Goal: Information Seeking & Learning: Learn about a topic

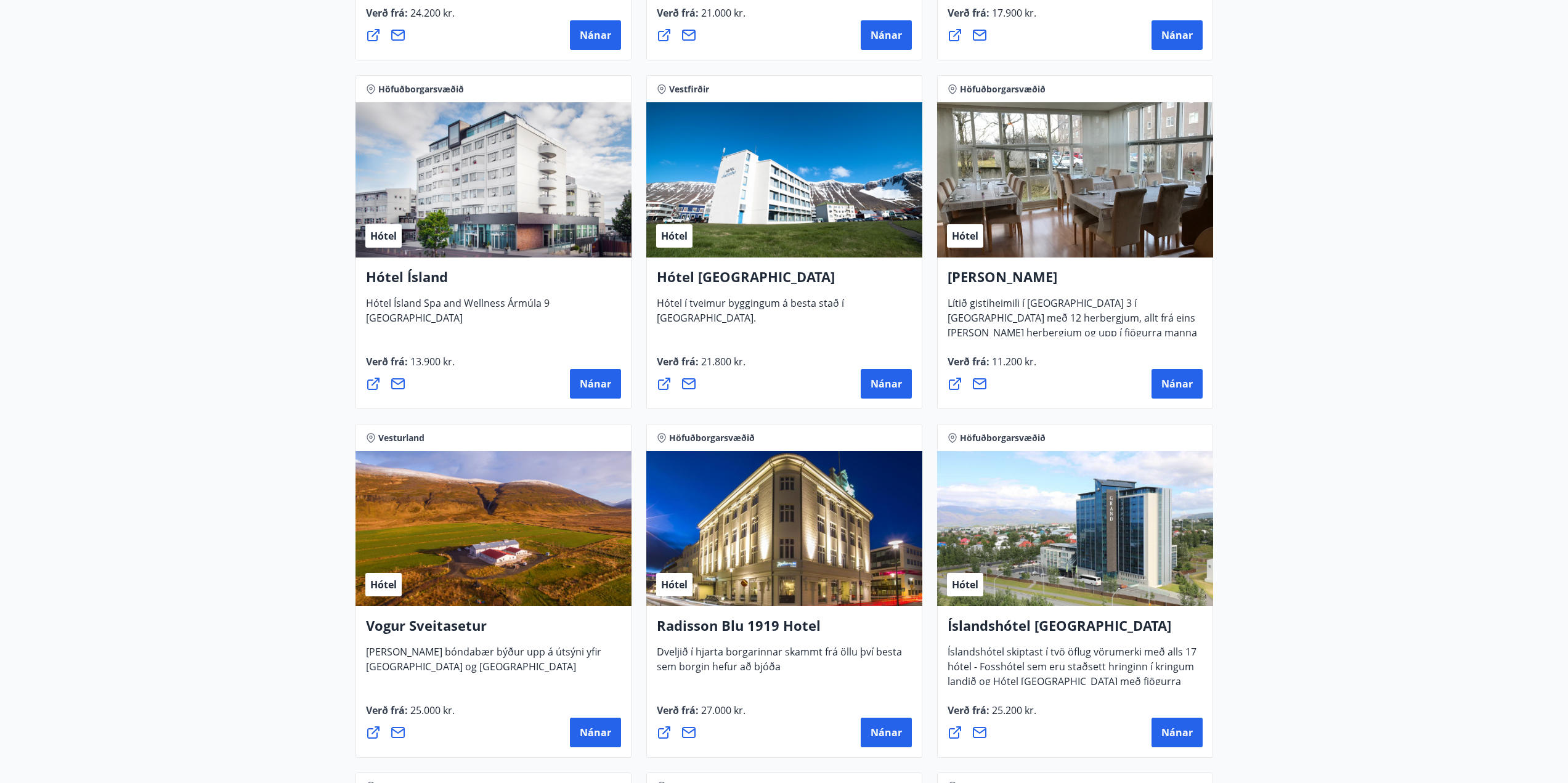
scroll to position [1909, 0]
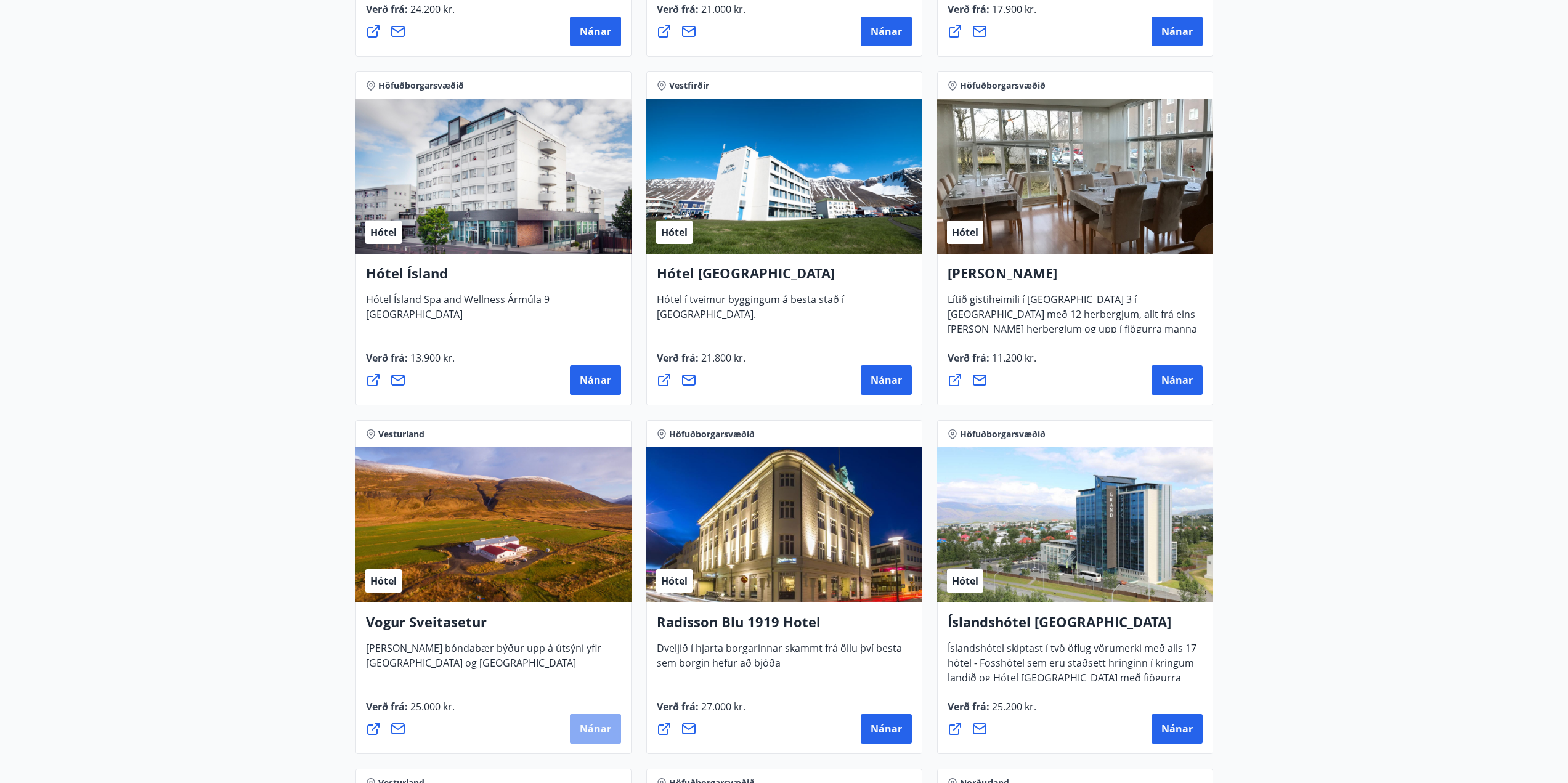
click at [597, 728] on span "Nánar" at bounding box center [595, 729] width 31 height 13
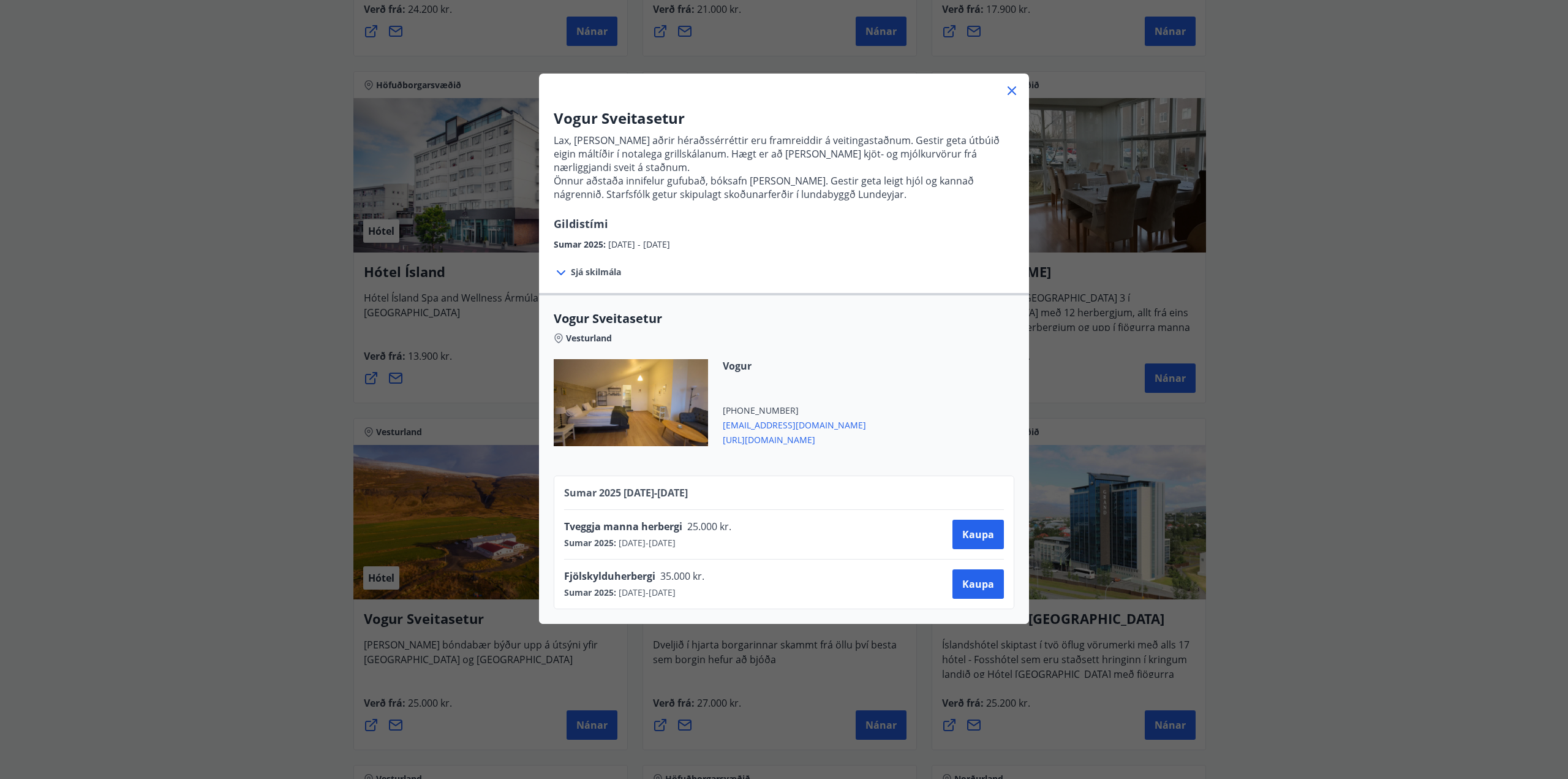
click at [1005, 89] on icon at bounding box center [1012, 91] width 15 height 15
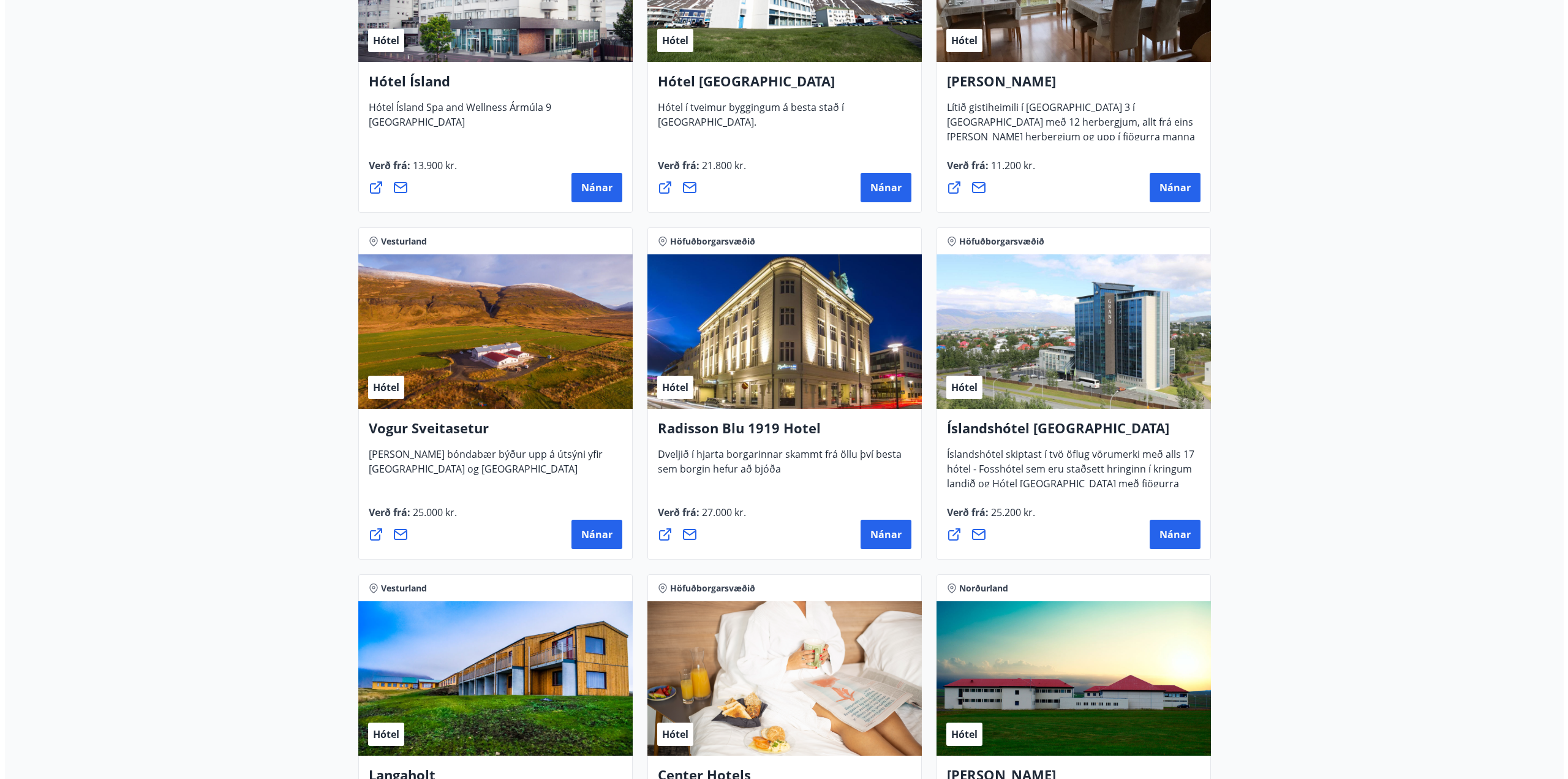
scroll to position [2029, 0]
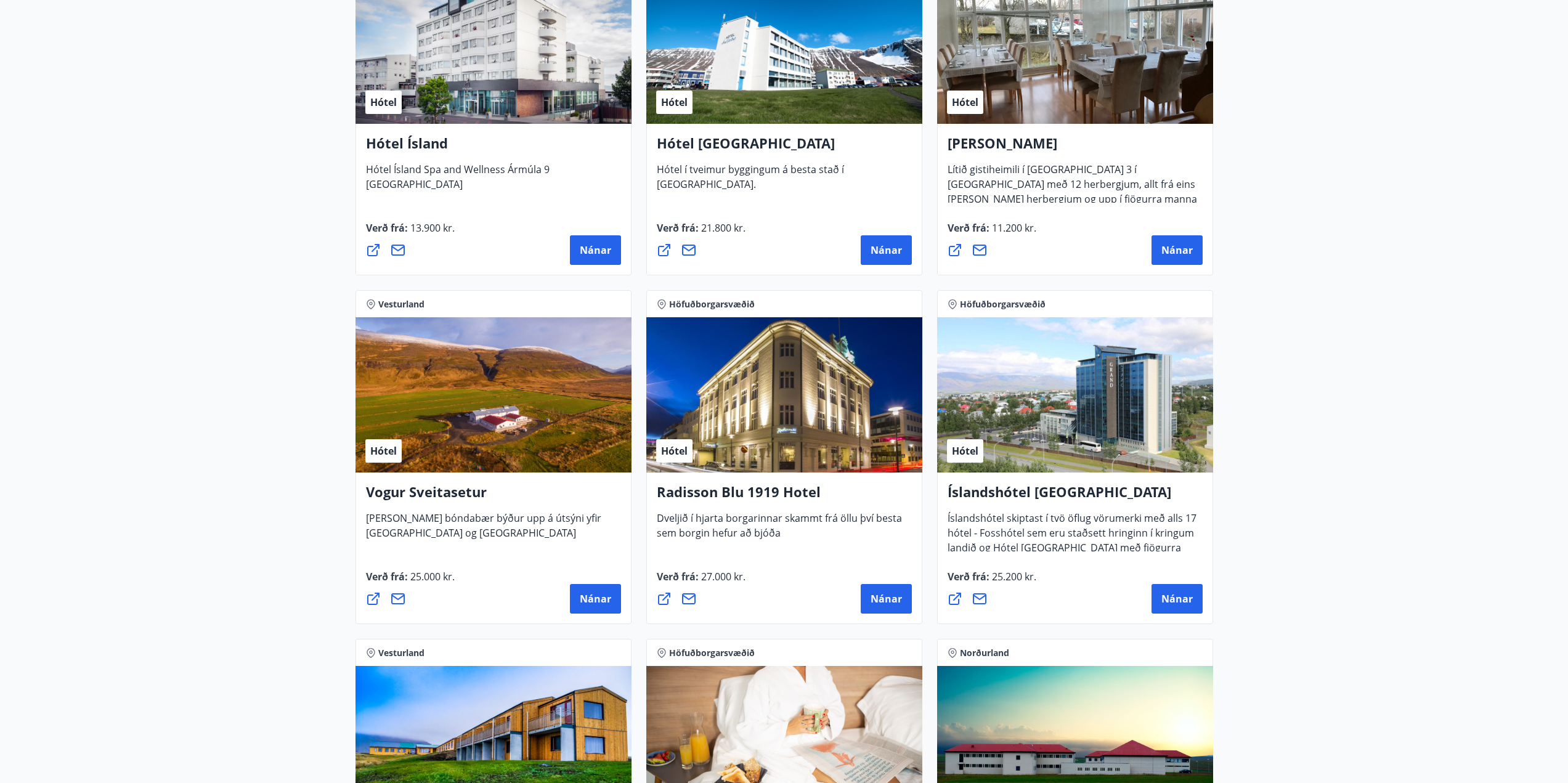
click at [1045, 429] on div "Hótel" at bounding box center [1075, 394] width 276 height 155
click at [1173, 602] on span "Nánar" at bounding box center [1177, 599] width 31 height 13
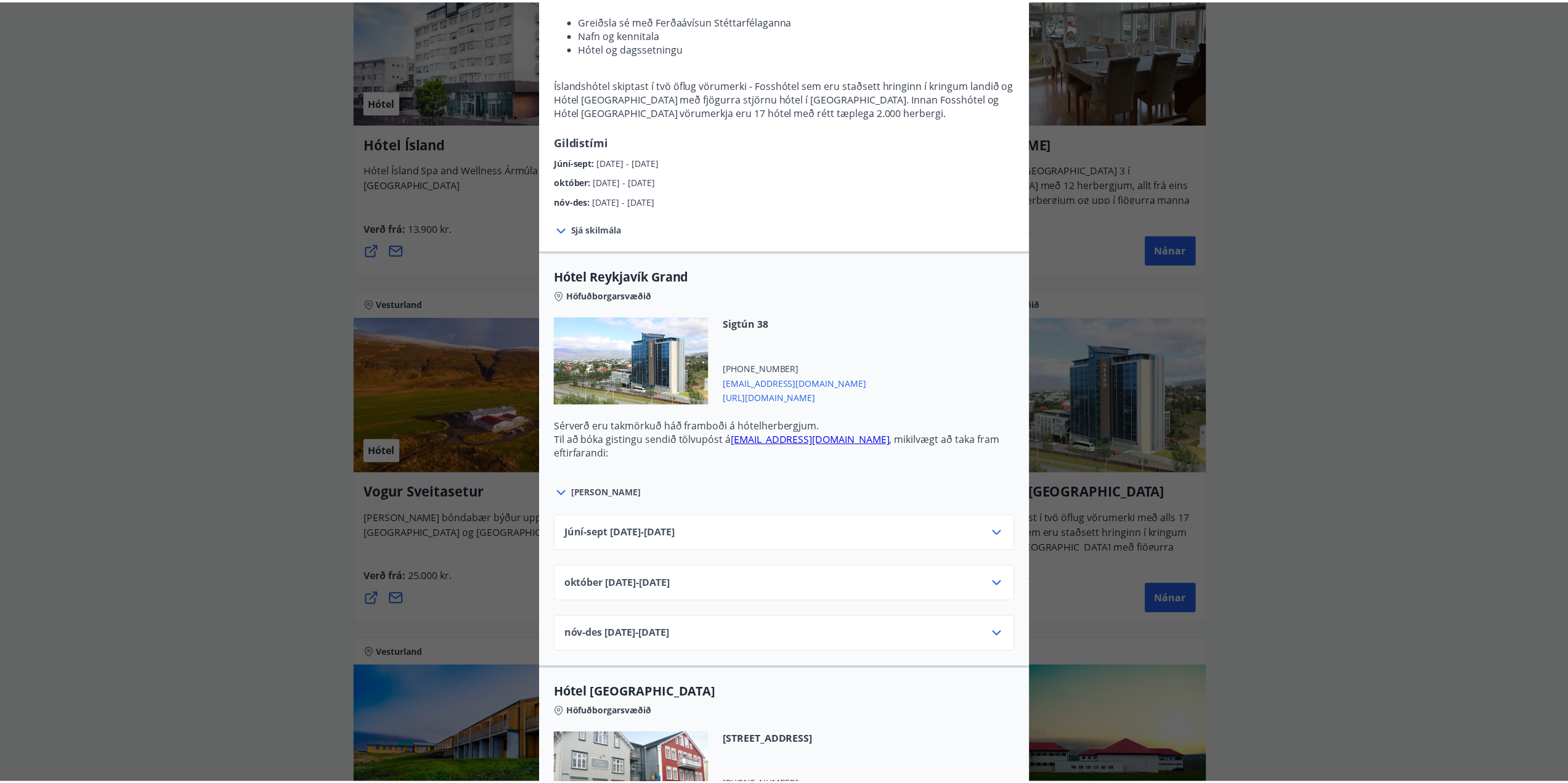
scroll to position [0, 0]
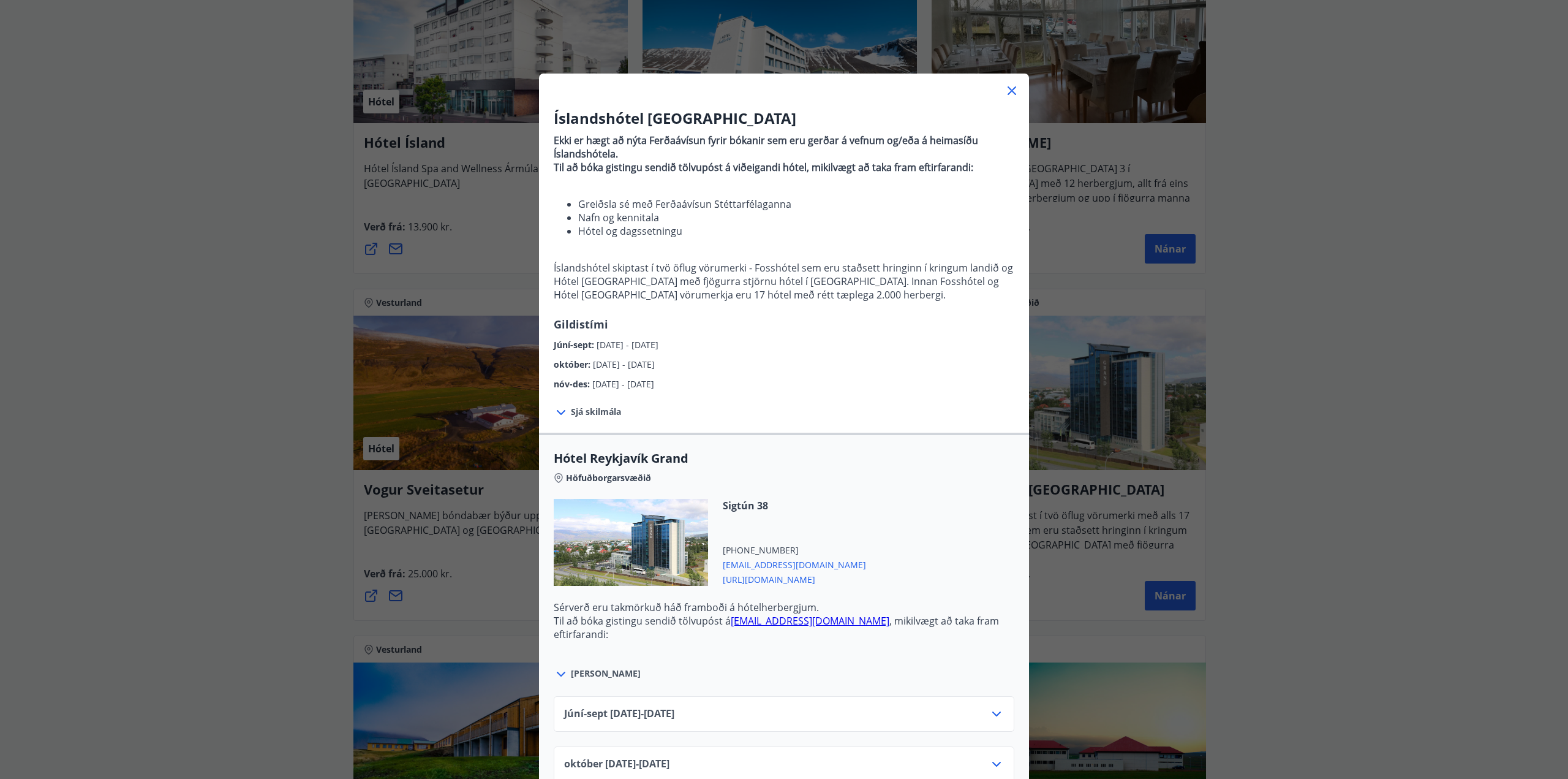
click at [1011, 90] on icon at bounding box center [1012, 91] width 15 height 15
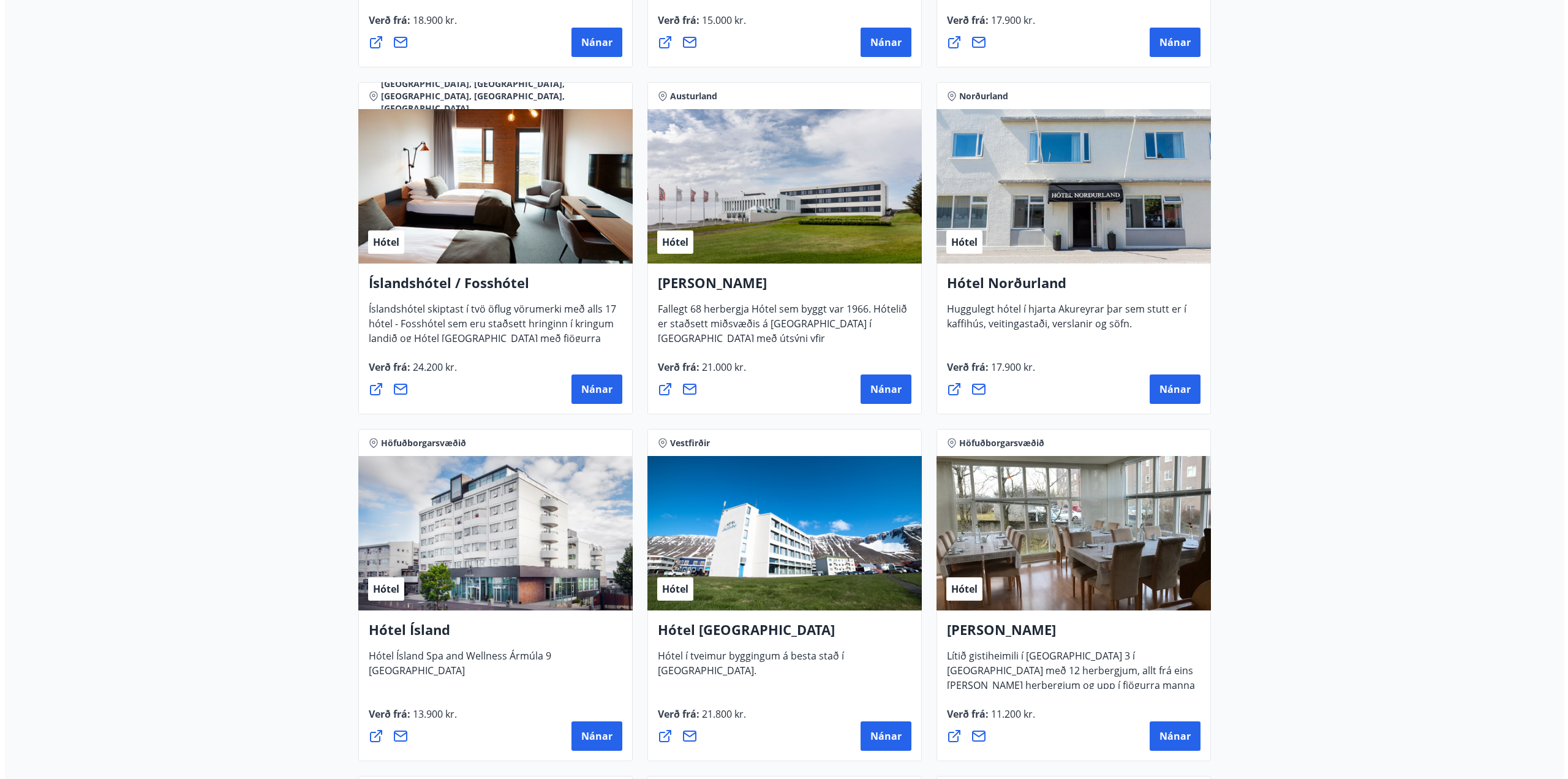
scroll to position [1539, 0]
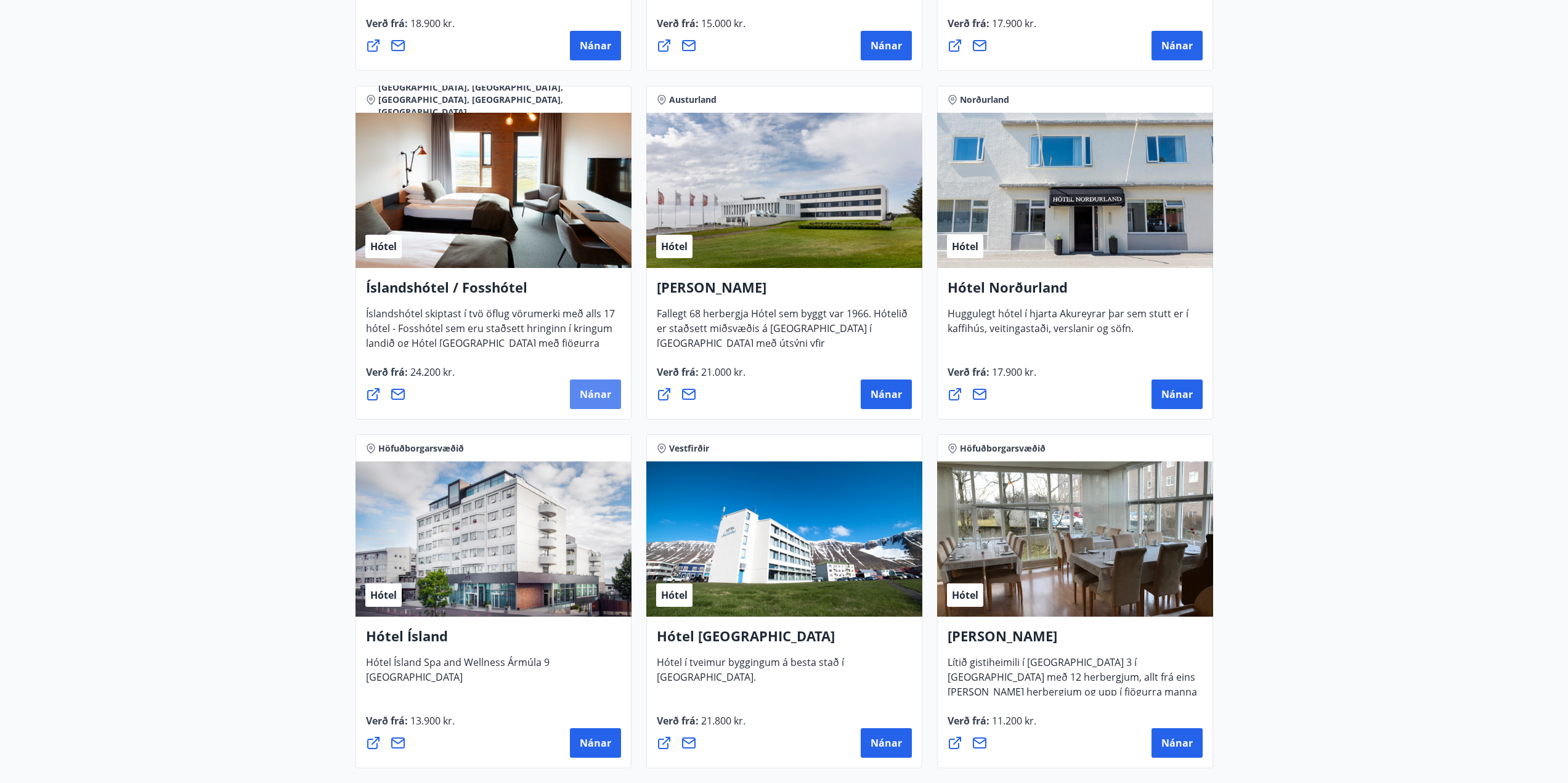
click at [580, 392] on span "Nánar" at bounding box center [595, 394] width 31 height 13
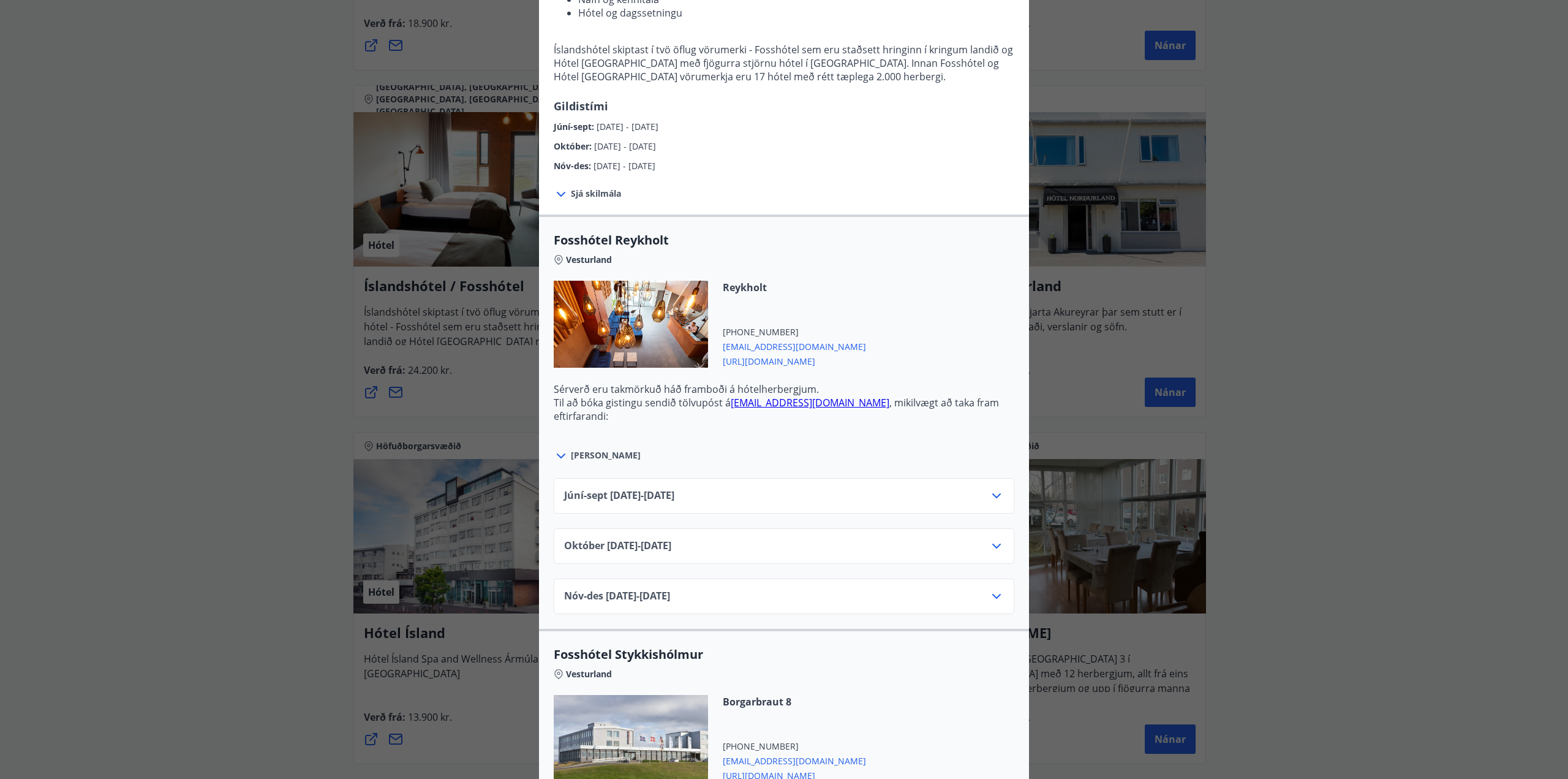
scroll to position [245, 0]
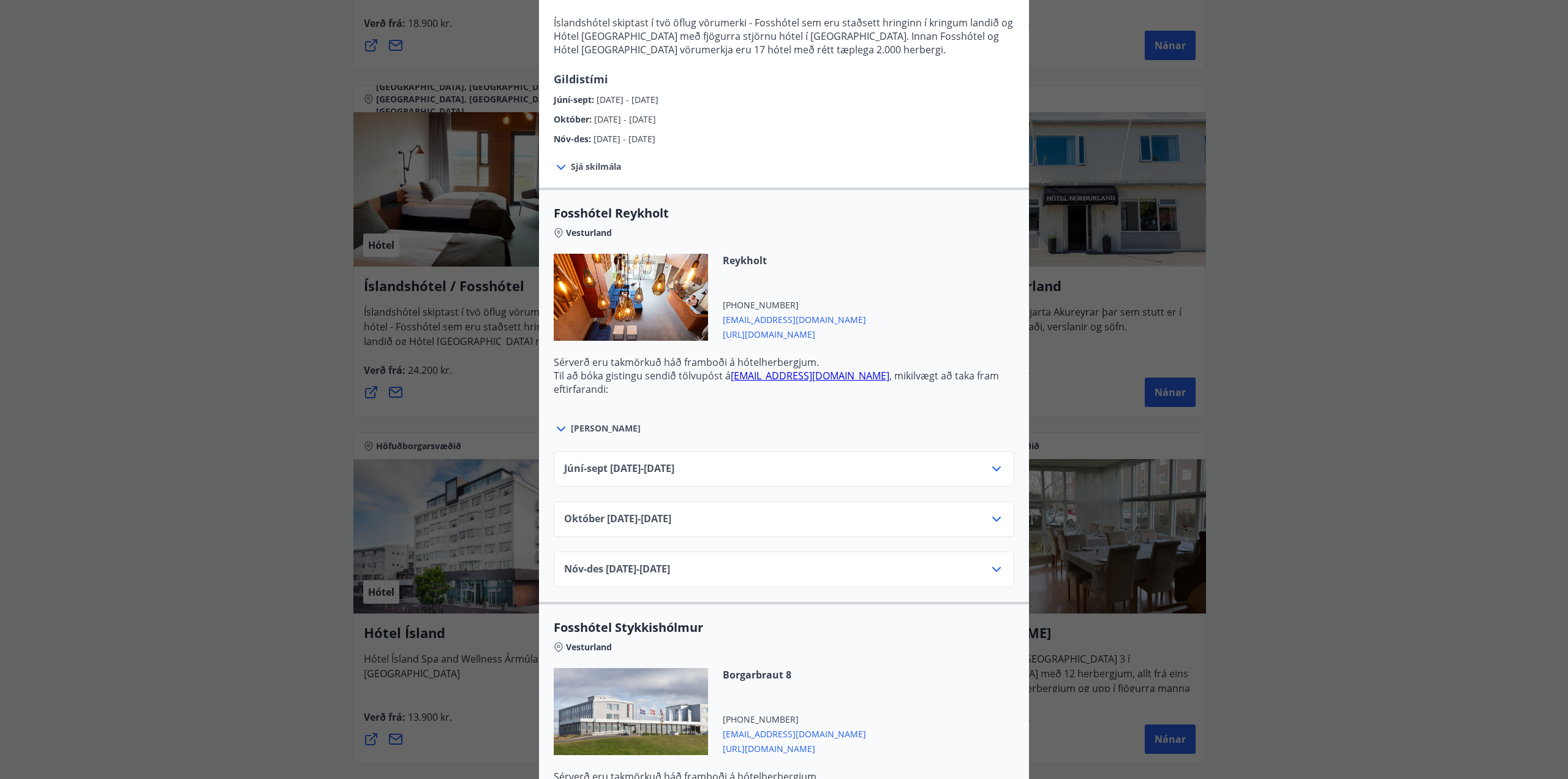
click at [554, 431] on icon at bounding box center [561, 429] width 15 height 15
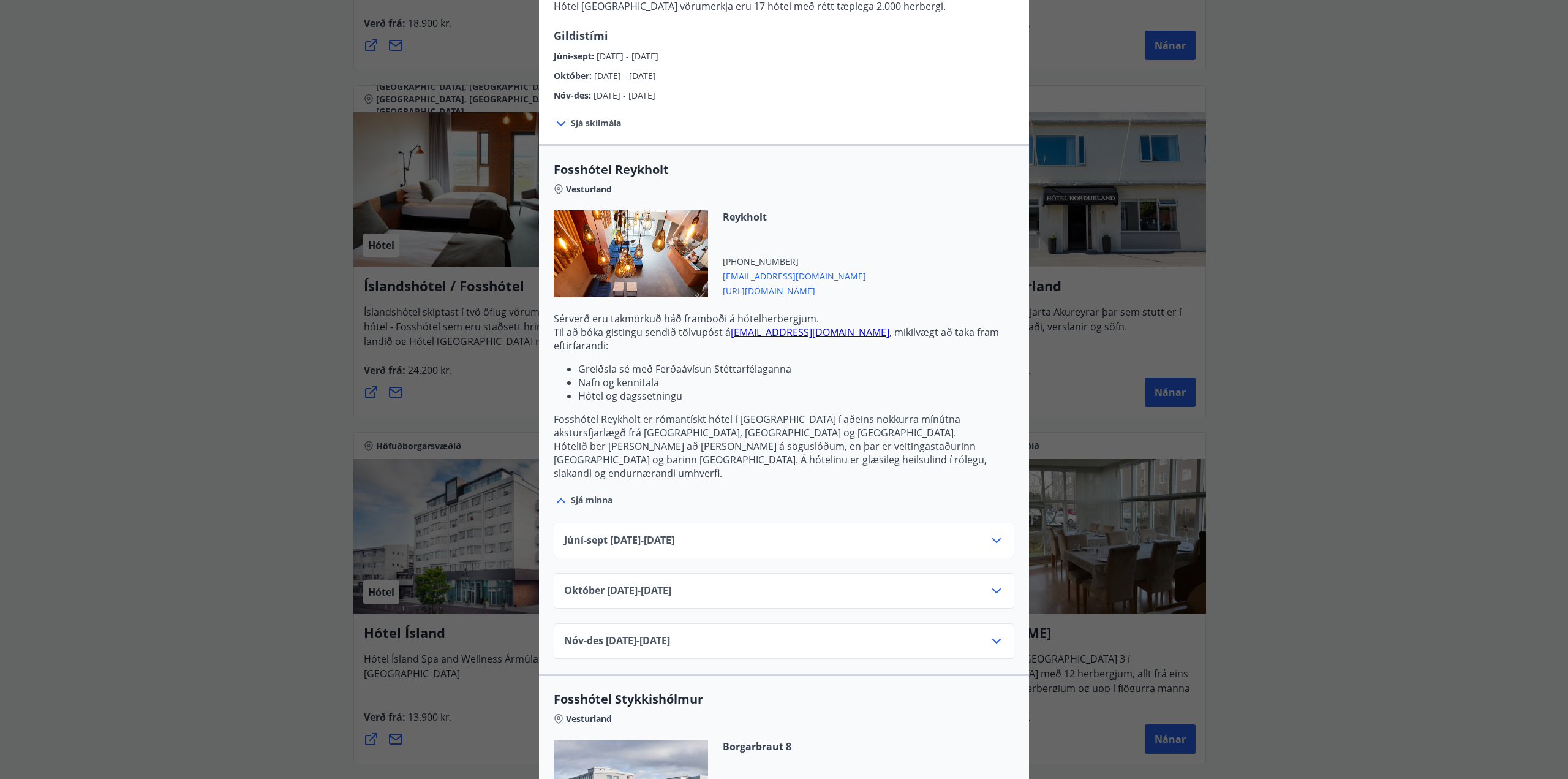
scroll to position [307, 0]
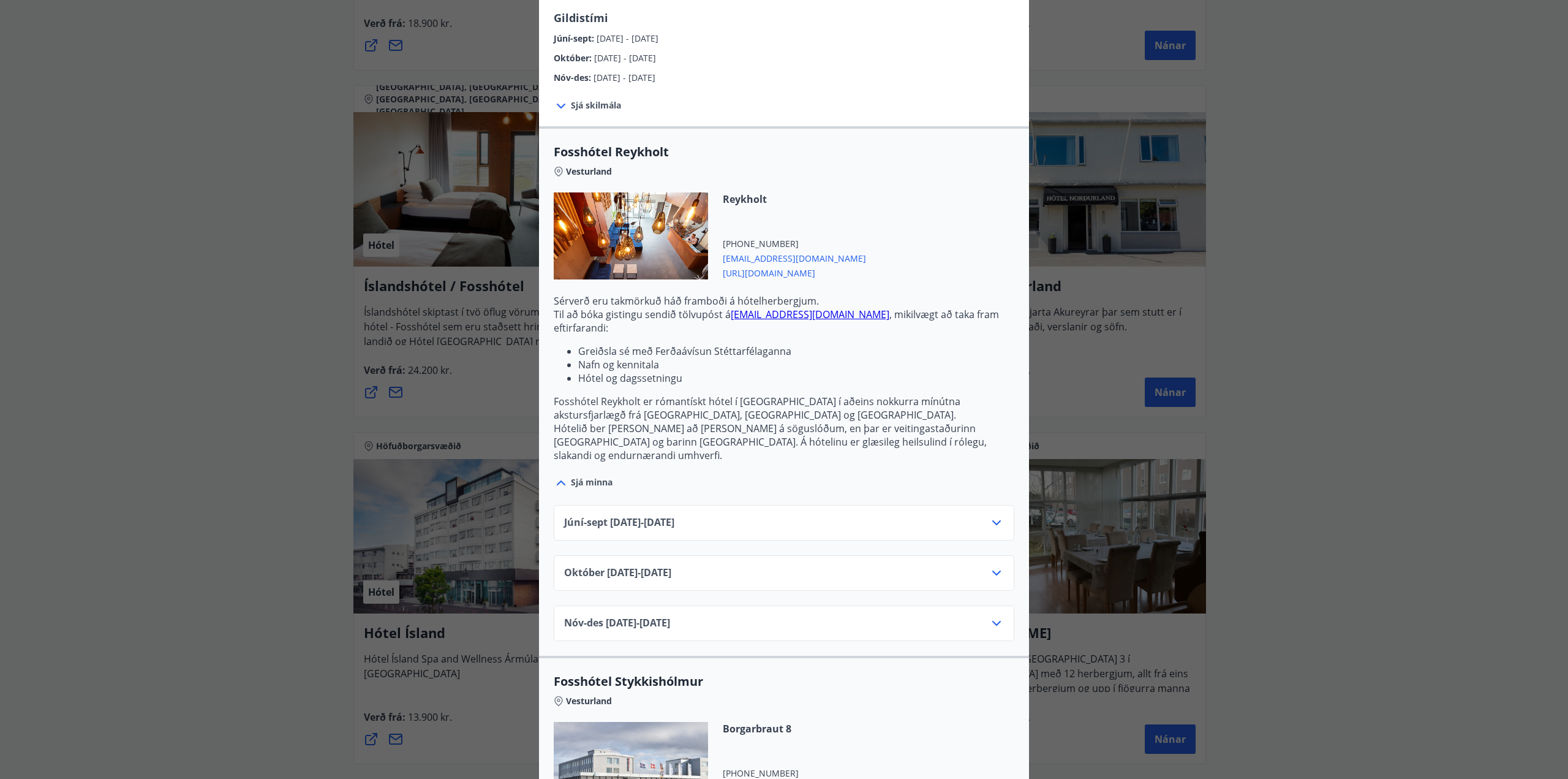
click at [1004, 505] on div "Júní-[DATE]06.25 - [DATE]" at bounding box center [783, 523] width 460 height 35
click at [989, 515] on icon at bounding box center [997, 523] width 15 height 15
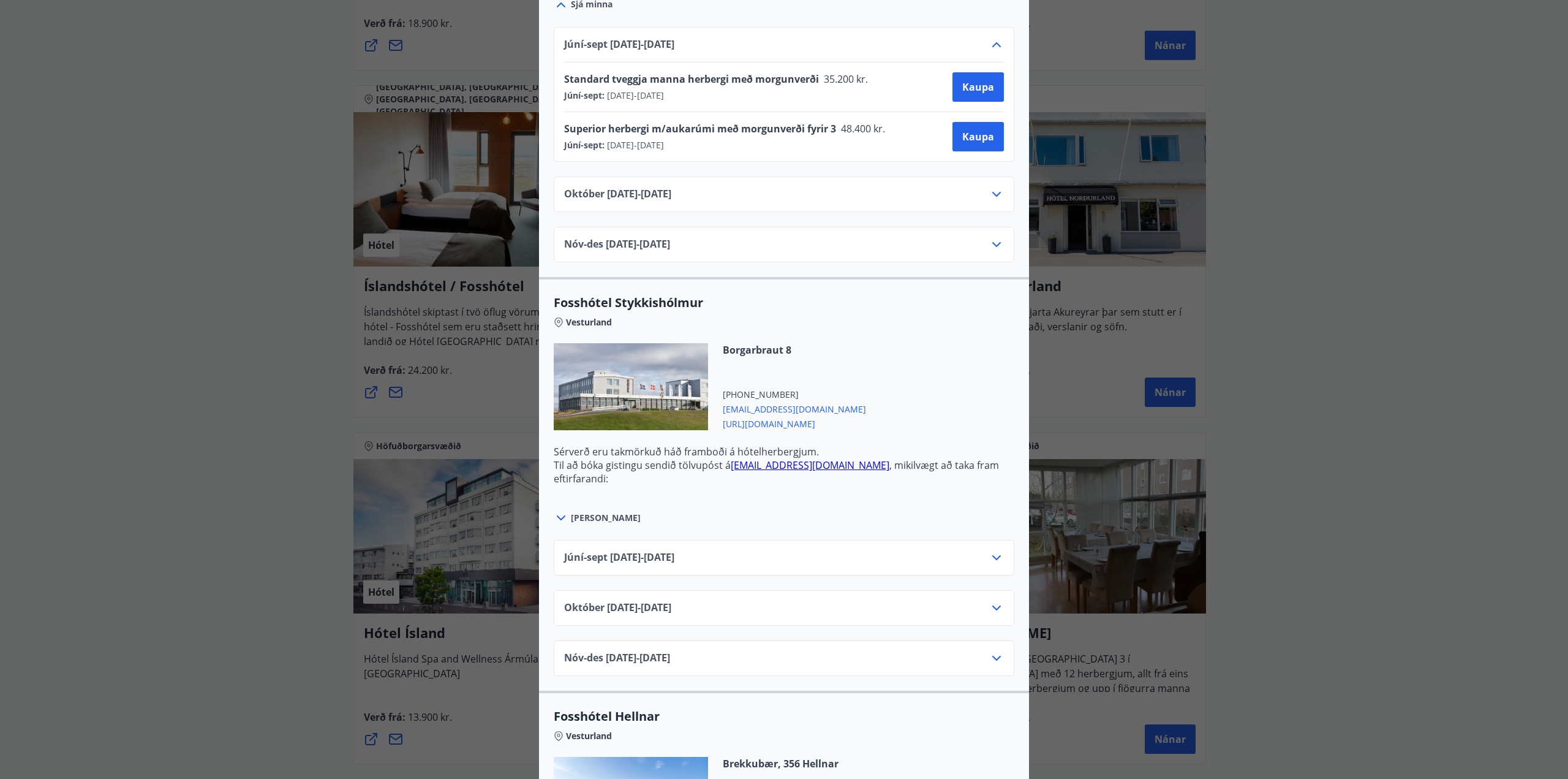
scroll to position [797, 0]
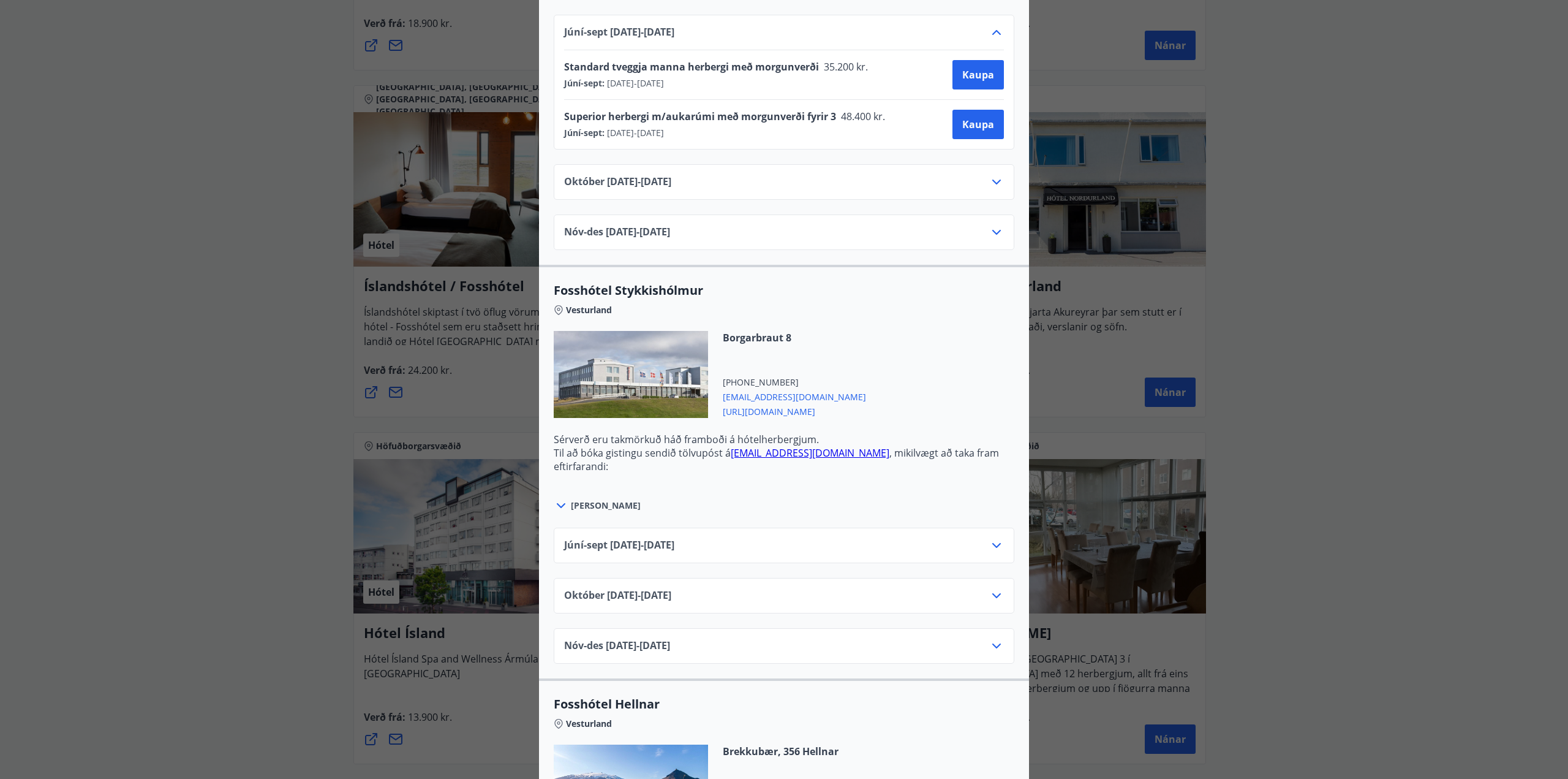
click at [989, 538] on icon at bounding box center [997, 545] width 15 height 15
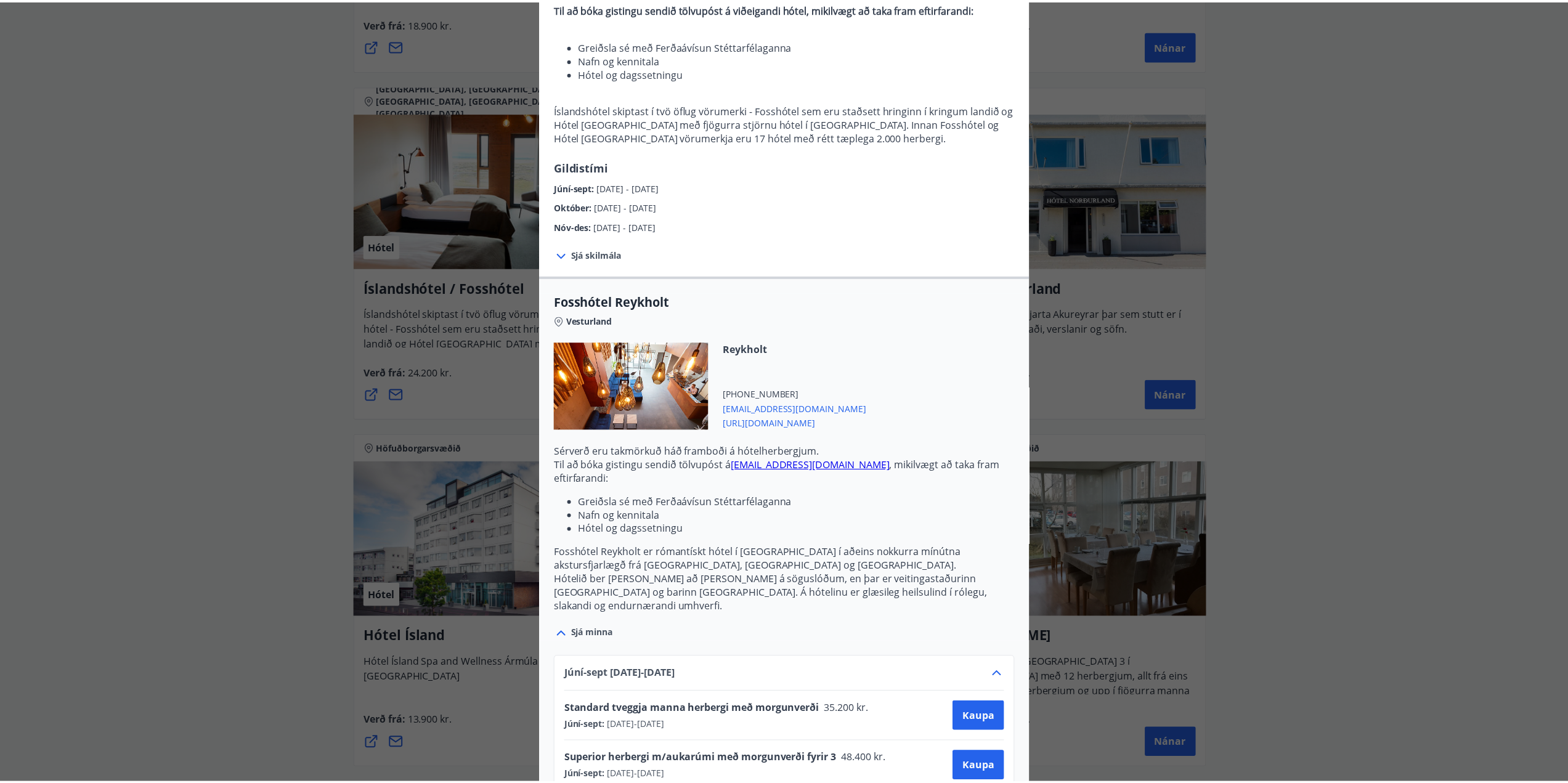
scroll to position [0, 0]
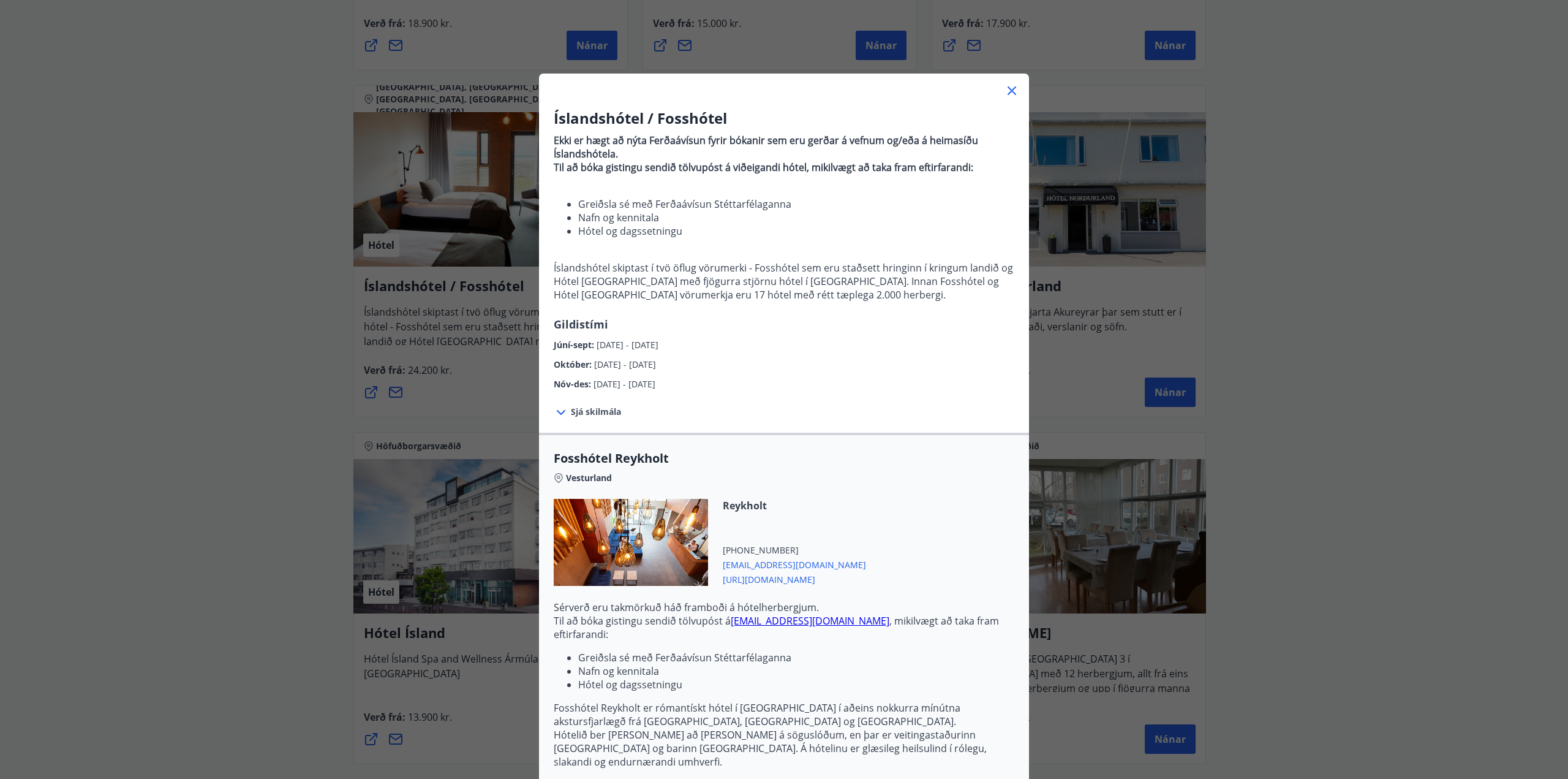
click at [1009, 93] on icon at bounding box center [1012, 91] width 15 height 15
